Goal: Transaction & Acquisition: Book appointment/travel/reservation

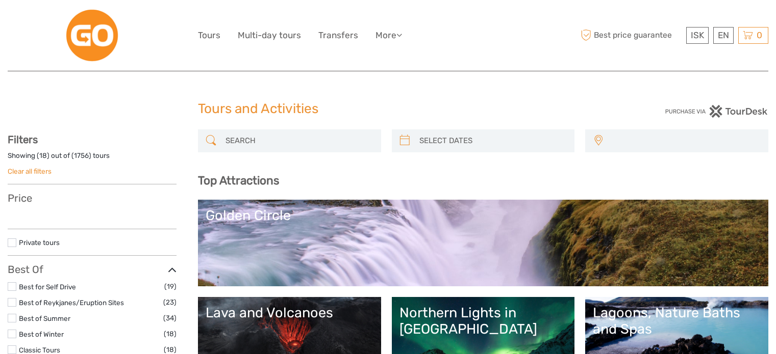
select select
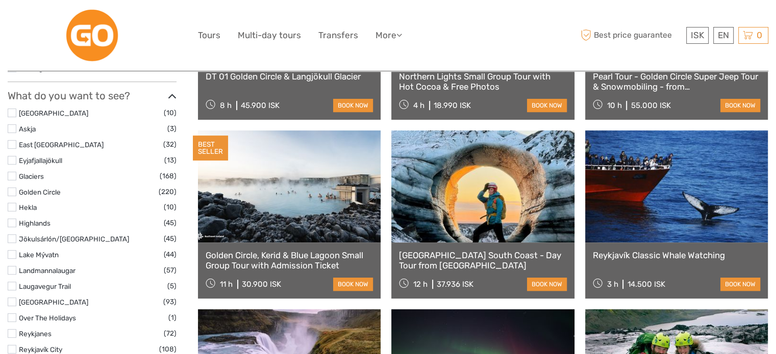
scroll to position [490, 0]
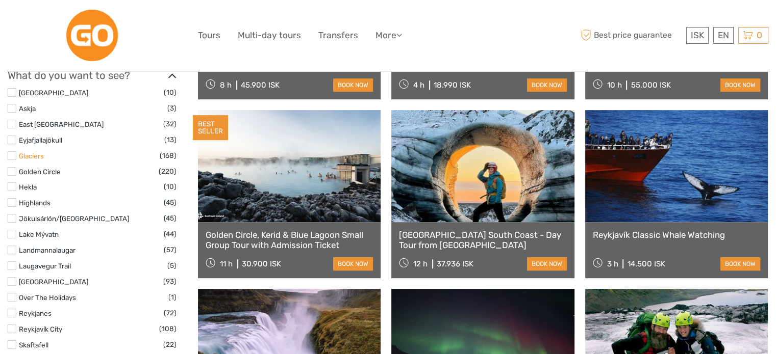
click at [28, 155] on link "Glaciers" at bounding box center [31, 156] width 25 height 8
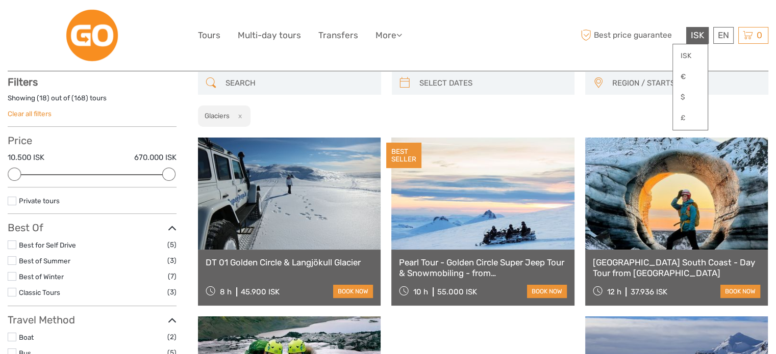
scroll to position [119, 0]
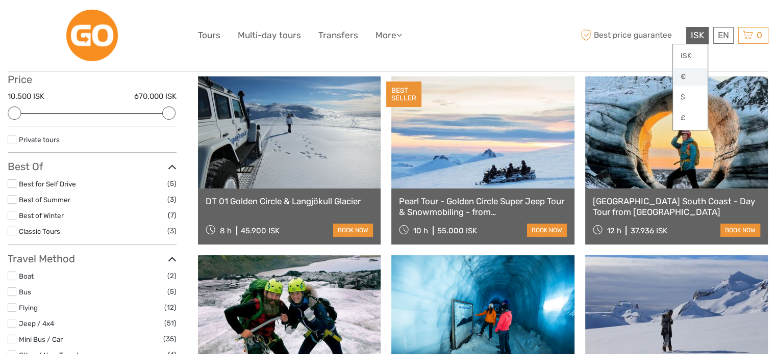
click at [694, 78] on link "€" at bounding box center [690, 77] width 35 height 18
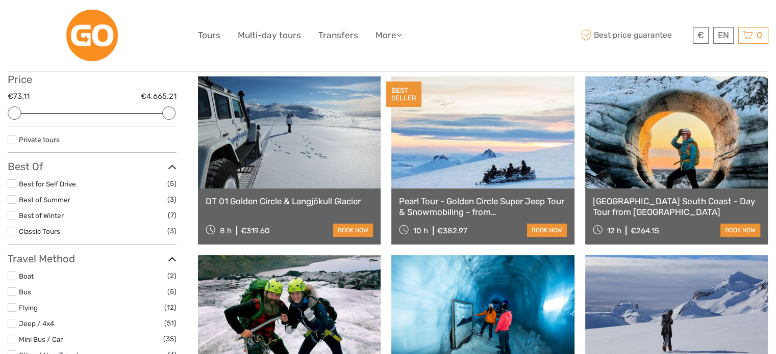
click at [551, 20] on div "€ ISK € $ £ EN English Español Deutsch Tours Multi-day tours Transfers More Foo…" at bounding box center [388, 36] width 380 height 56
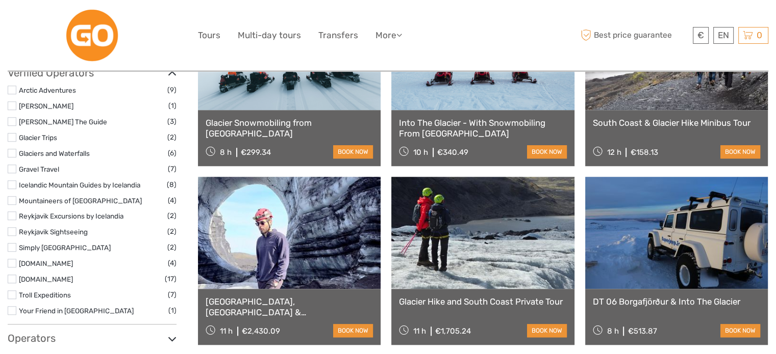
scroll to position [914, 0]
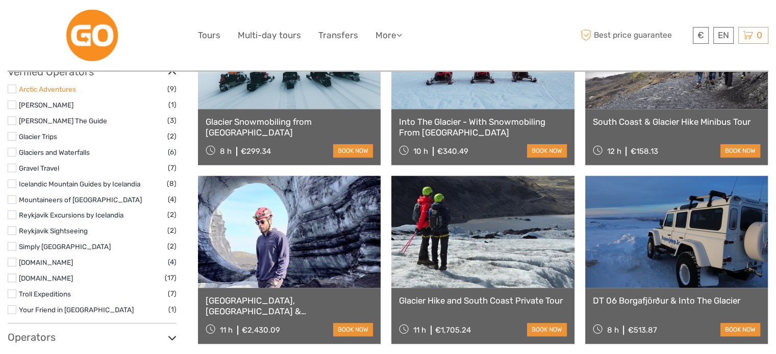
click at [29, 89] on link "Arctic Adventures" at bounding box center [47, 89] width 57 height 8
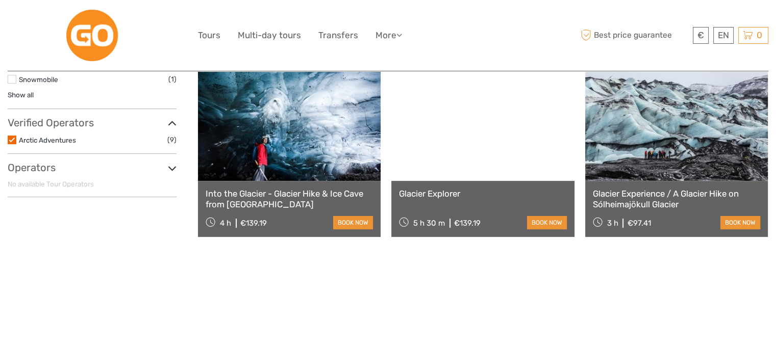
scroll to position [486, 0]
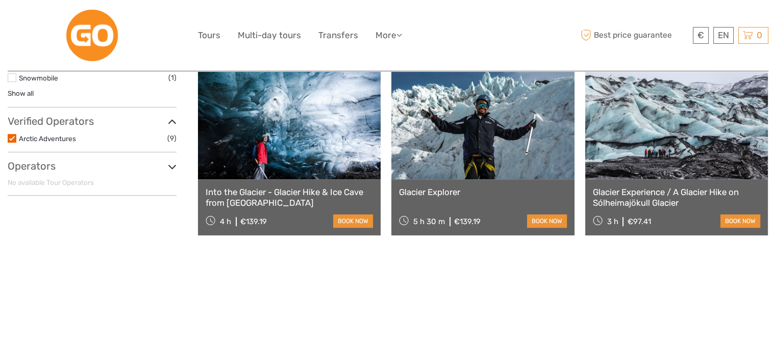
click at [435, 189] on link "Glacier Explorer" at bounding box center [482, 192] width 167 height 10
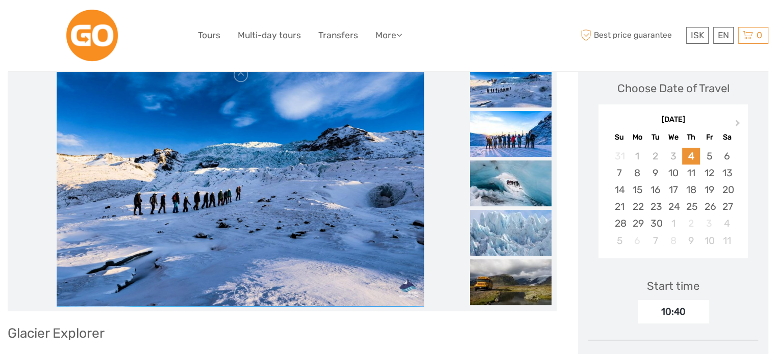
scroll to position [163, 0]
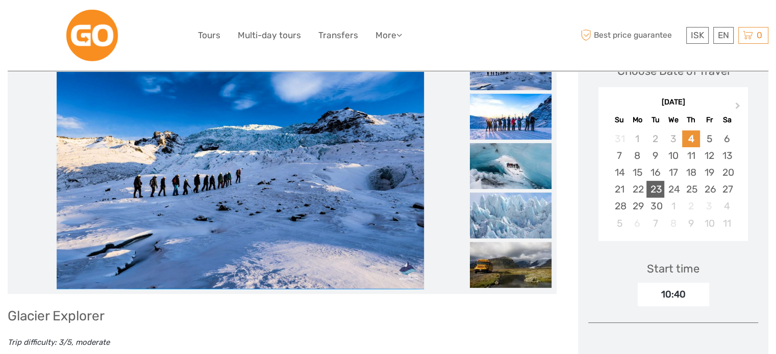
click at [654, 189] on div "23" at bounding box center [655, 189] width 18 height 17
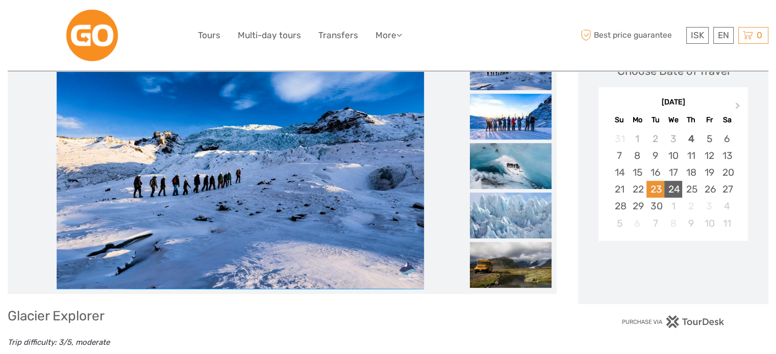
click at [670, 190] on div "24" at bounding box center [673, 189] width 18 height 17
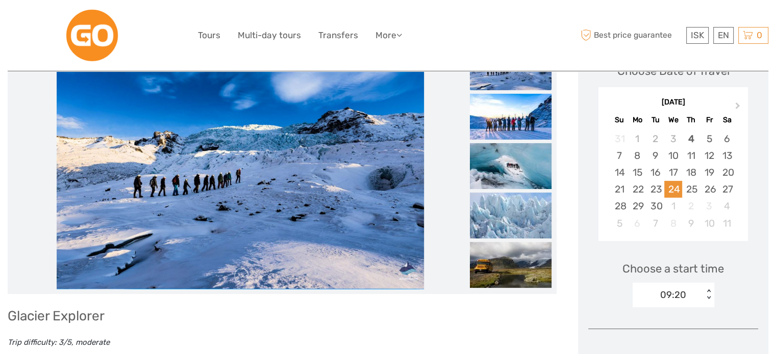
click at [659, 299] on div "09:20 < >" at bounding box center [673, 295] width 82 height 24
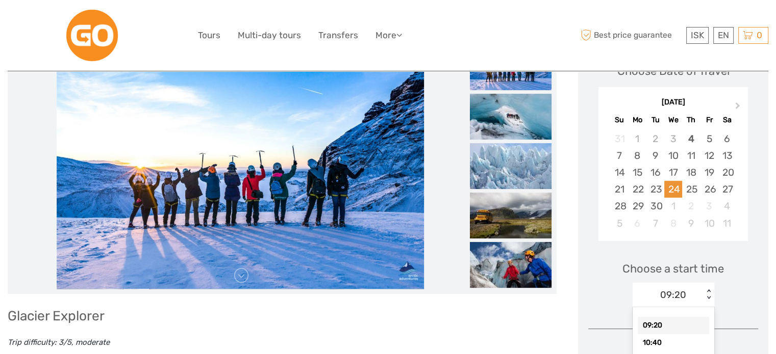
scroll to position [174, 0]
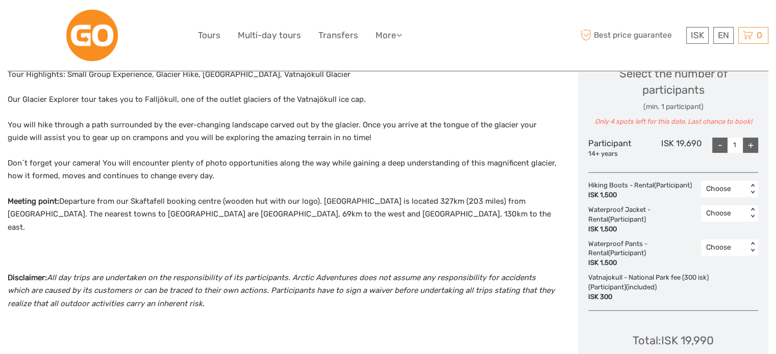
scroll to position [460, 0]
